Goal: Check status

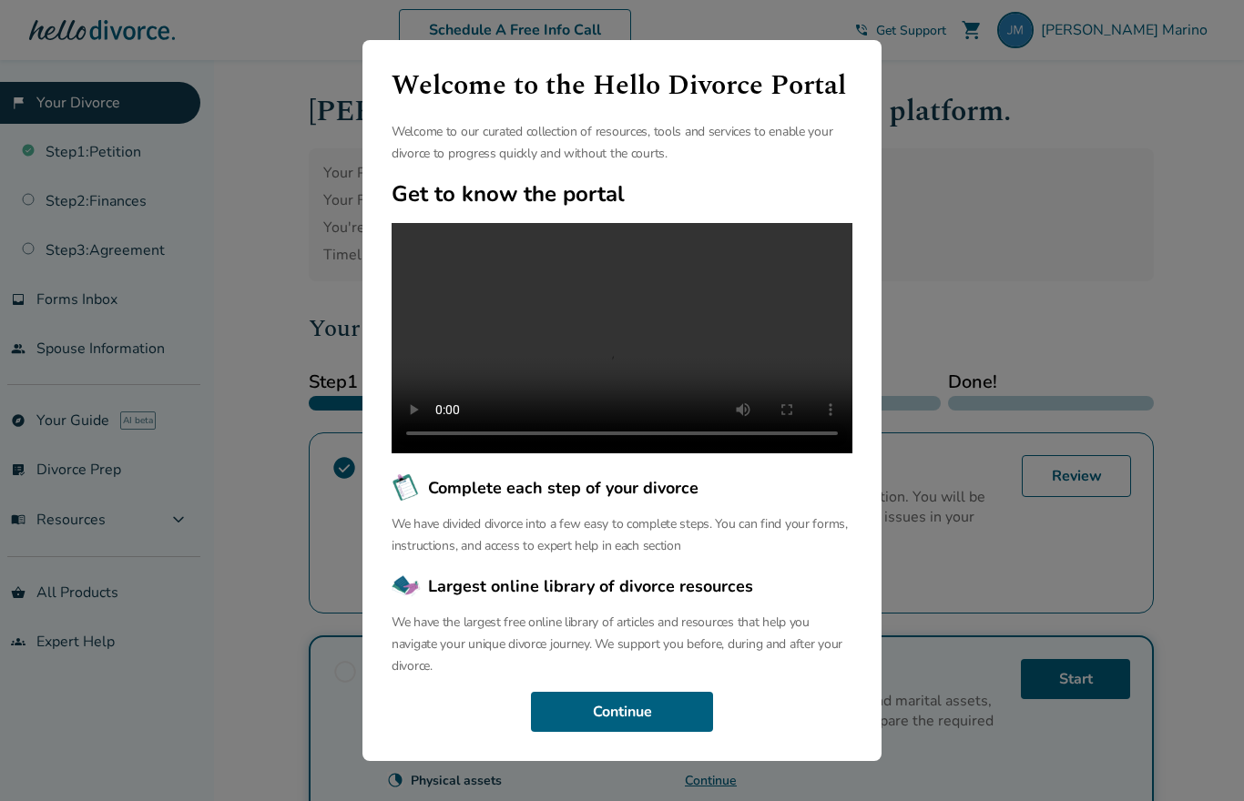
scroll to position [36, 0]
click at [653, 732] on button "Continue" at bounding box center [622, 712] width 182 height 40
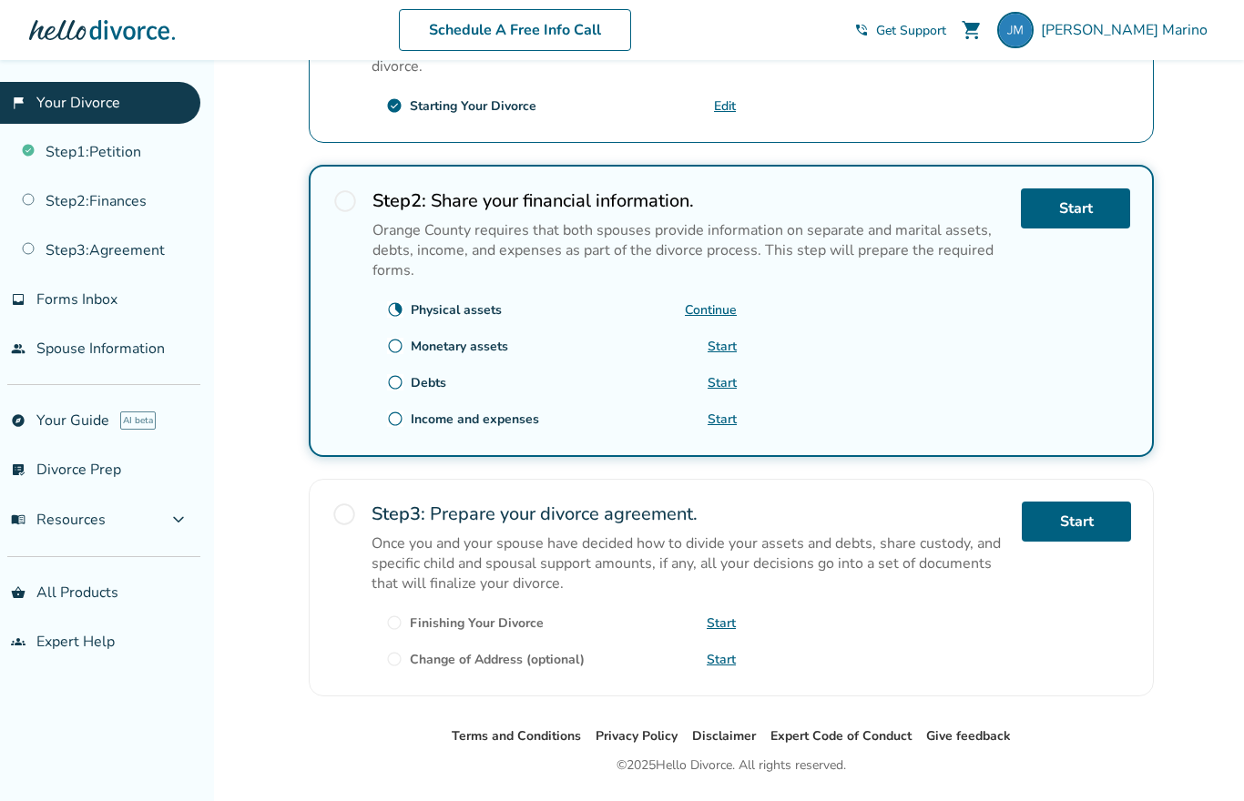
scroll to position [0, 0]
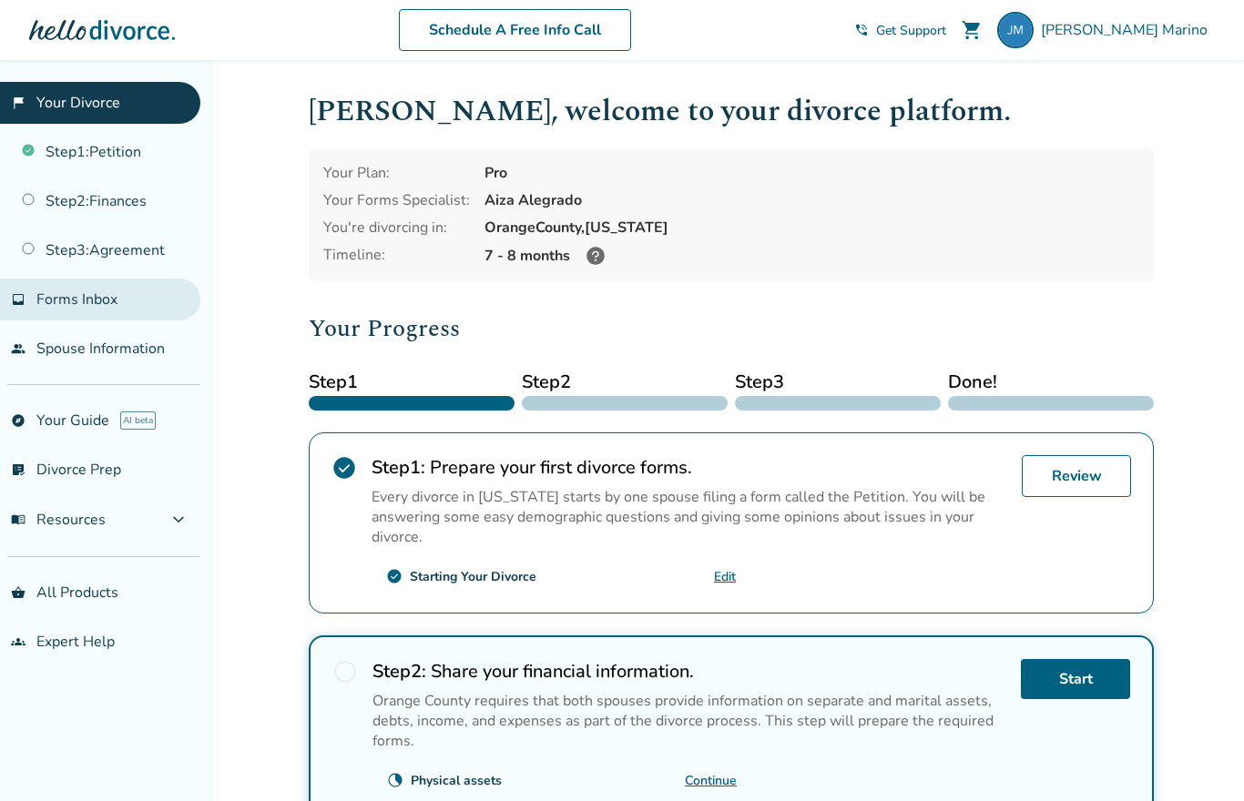
click at [53, 298] on span "Forms Inbox" at bounding box center [76, 300] width 81 height 20
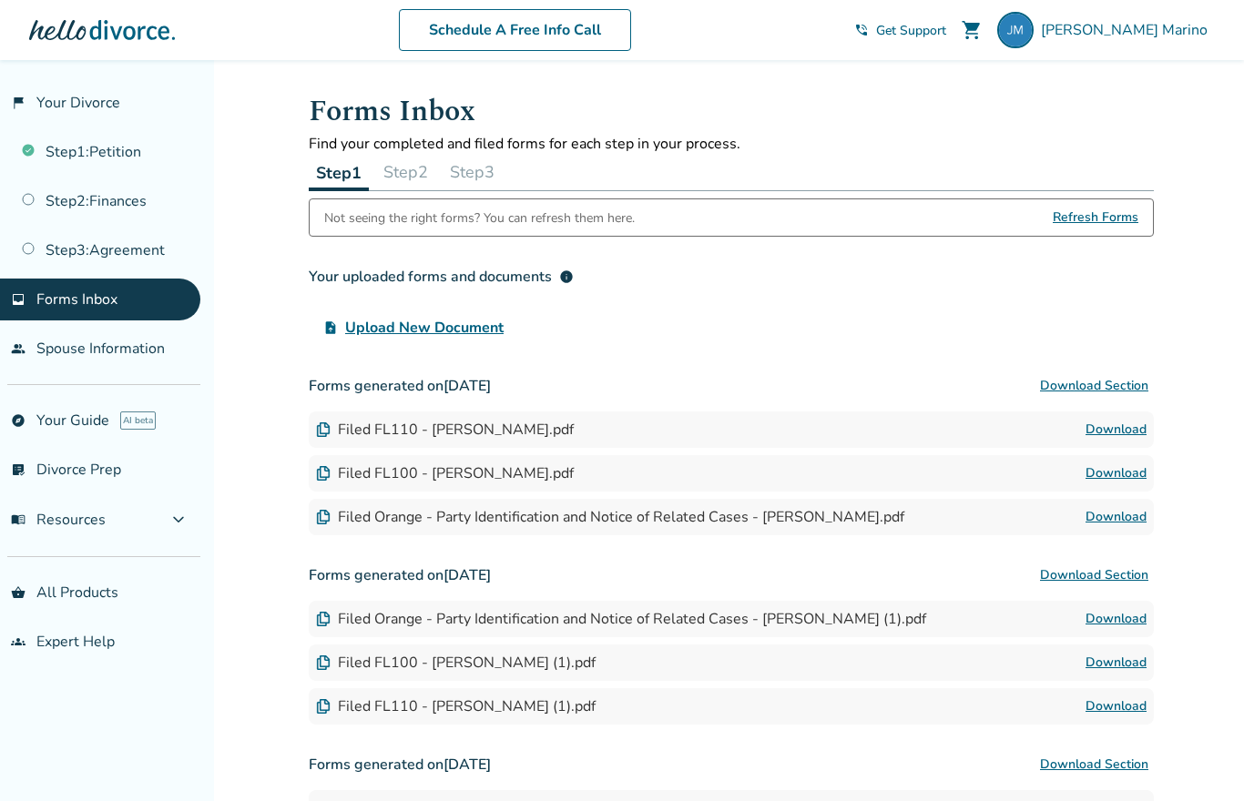
click at [1099, 219] on span "Refresh Forms" at bounding box center [1096, 217] width 86 height 36
click at [1099, 232] on span "Refresh Forms" at bounding box center [1096, 217] width 86 height 36
click at [1095, 225] on span "Refresh Forms" at bounding box center [1096, 217] width 86 height 36
click at [1114, 231] on span "Refresh Forms" at bounding box center [1096, 217] width 86 height 36
